Goal: Navigation & Orientation: Understand site structure

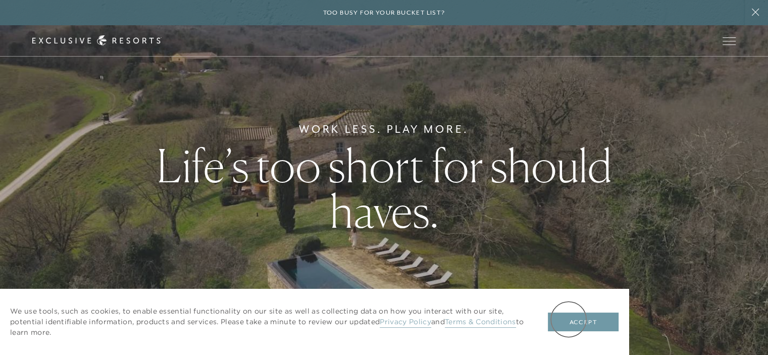
click at [569, 319] on button "Accept" at bounding box center [583, 322] width 71 height 19
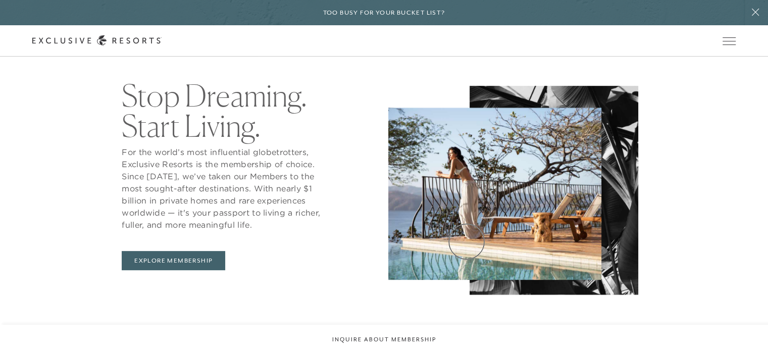
scroll to position [454, 0]
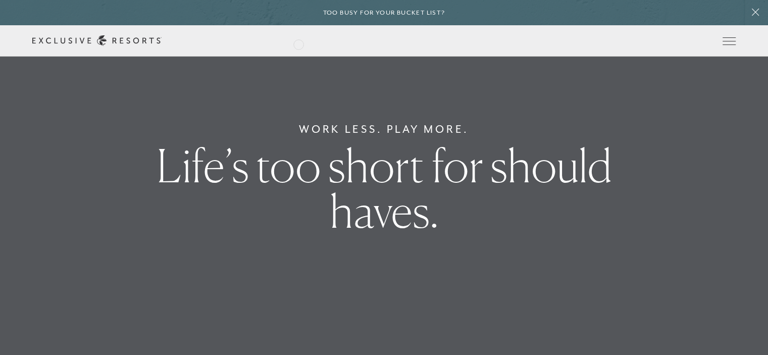
click at [298, 44] on div "Schedule a Meeting Get Started Visit home page Member Login Schedule a Meeting …" at bounding box center [383, 40] width 703 height 11
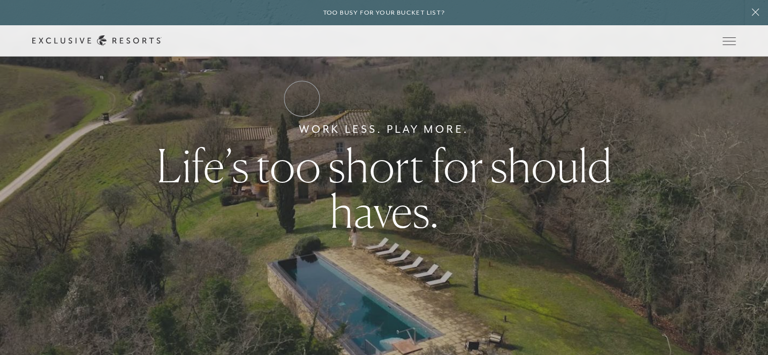
click at [0, 0] on link "Residence Collection" at bounding box center [0, 0] width 0 height 0
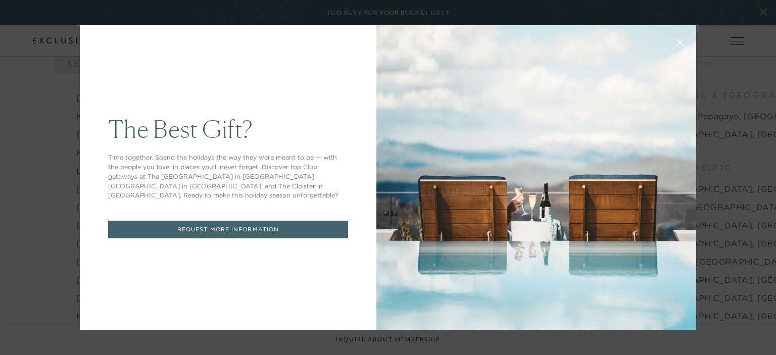
click at [678, 42] on icon at bounding box center [680, 42] width 8 height 8
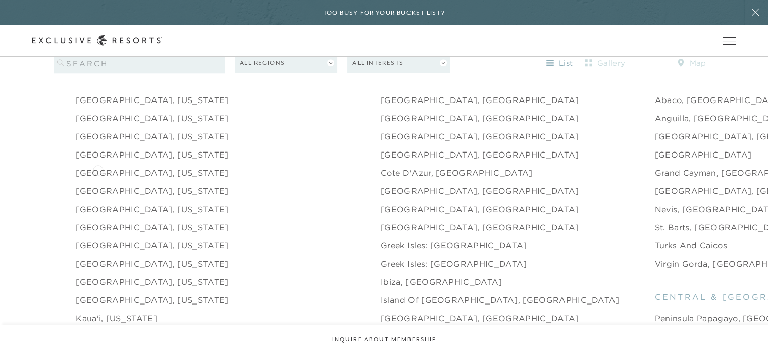
scroll to position [909, 0]
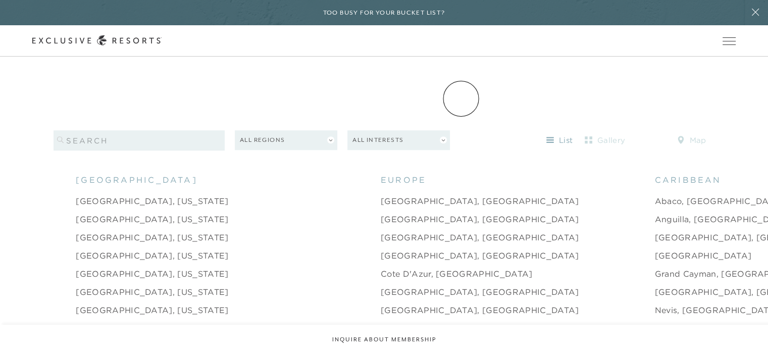
click at [0, 0] on link "Experience Collection" at bounding box center [0, 0] width 0 height 0
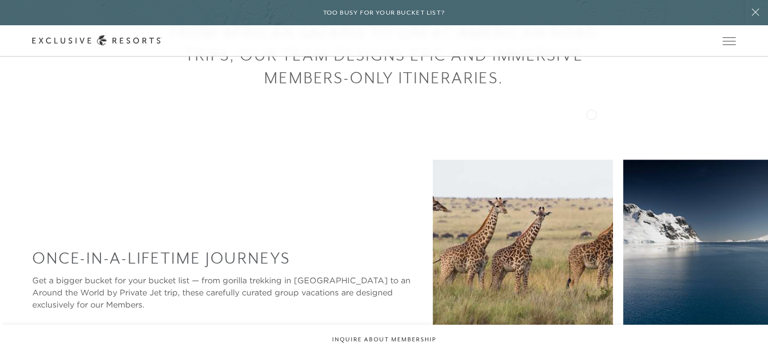
scroll to position [151, 0]
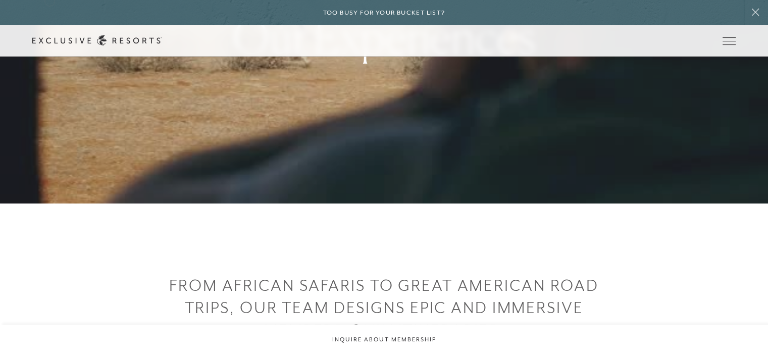
scroll to position [909, 0]
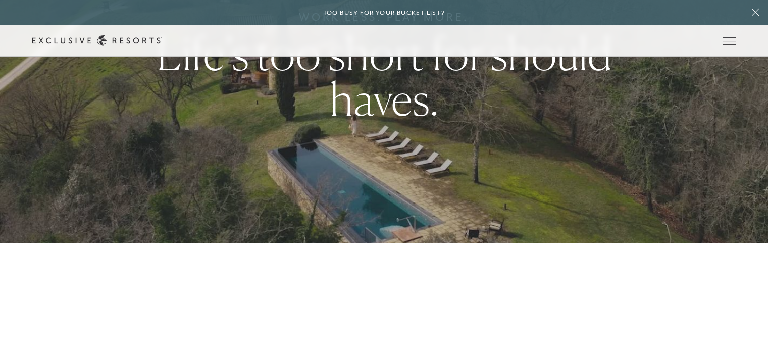
scroll to position [101, 0]
